Goal: Transaction & Acquisition: Purchase product/service

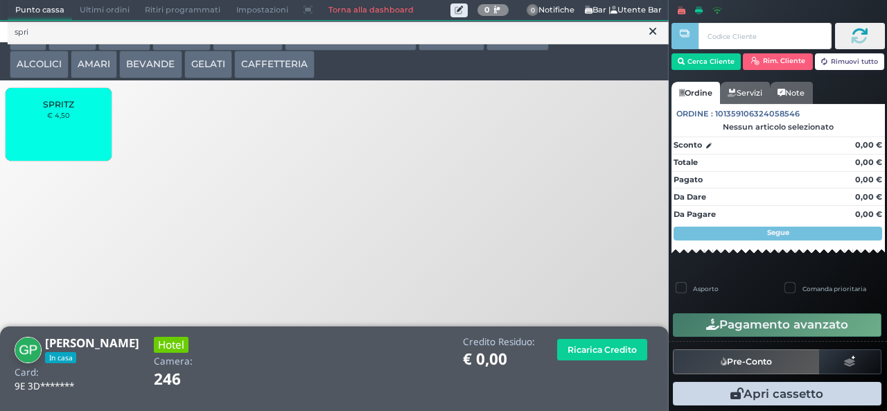
type input "spri"
click at [48, 133] on div "SPRITZ € 4,50" at bounding box center [58, 124] width 105 height 73
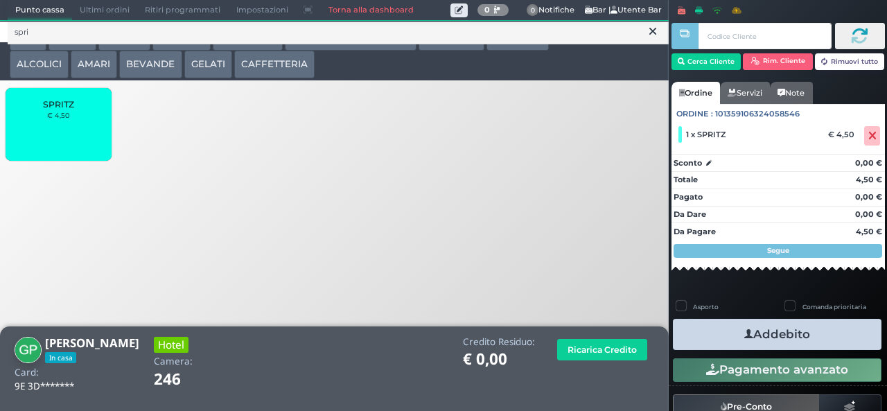
click at [68, 118] on div "SPRITZ € 4,50" at bounding box center [58, 124] width 105 height 73
click at [836, 344] on button "Addebito" at bounding box center [777, 334] width 209 height 31
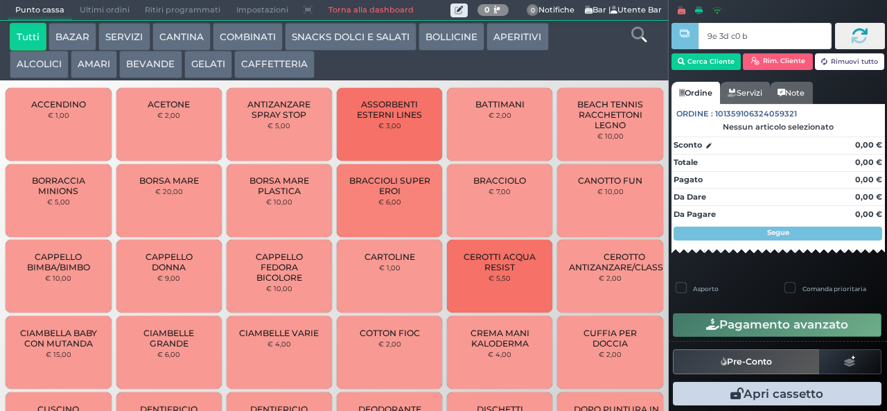
type input "9e 3d c0 b9"
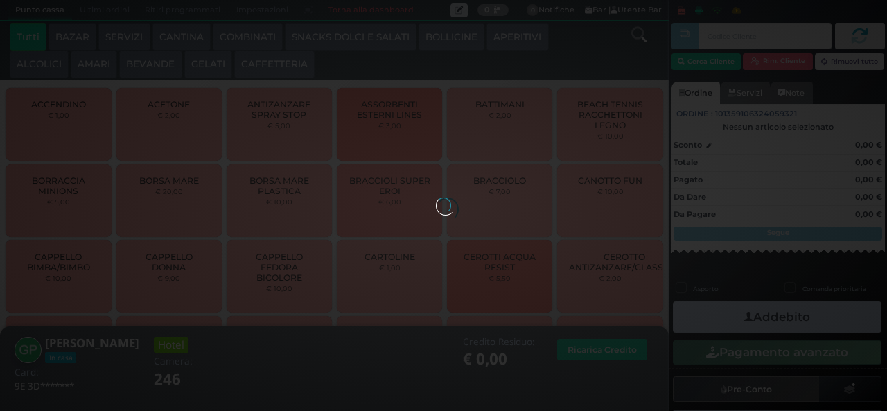
click at [451, 198] on div at bounding box center [443, 205] width 15 height 15
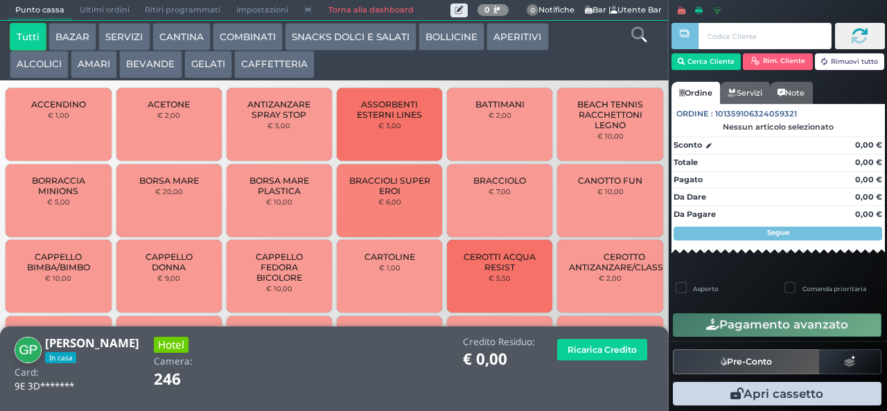
click at [638, 40] on icon at bounding box center [638, 34] width 15 height 15
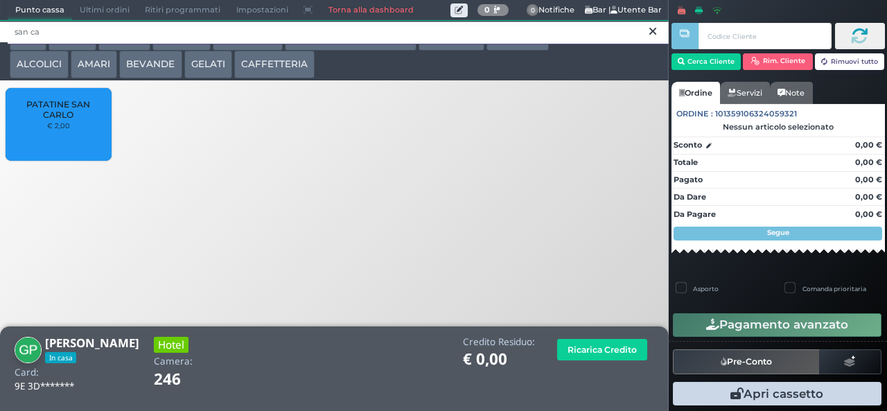
type input "san ca"
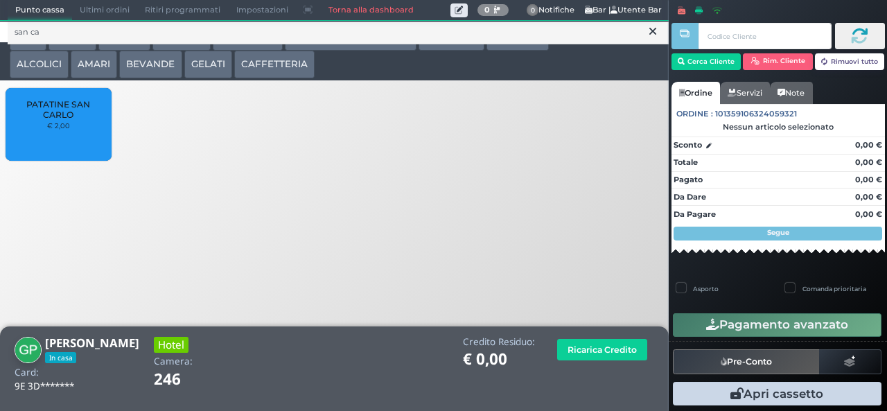
click at [73, 120] on span "PATATINE SAN CARLO" at bounding box center [58, 109] width 82 height 21
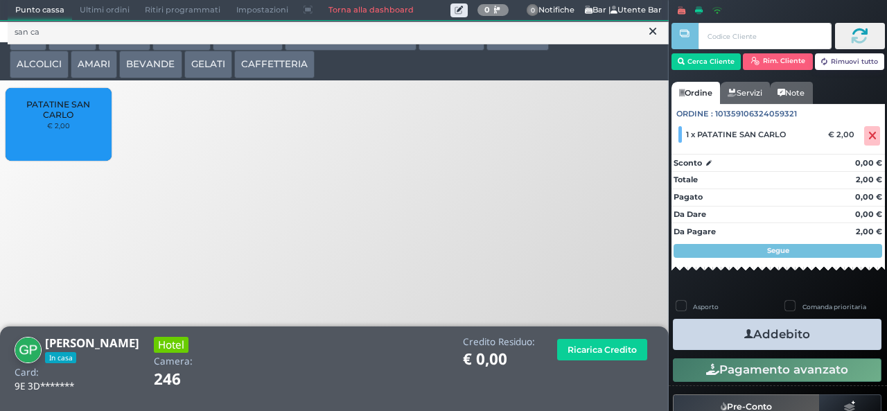
click at [810, 338] on button "Addebito" at bounding box center [777, 334] width 209 height 31
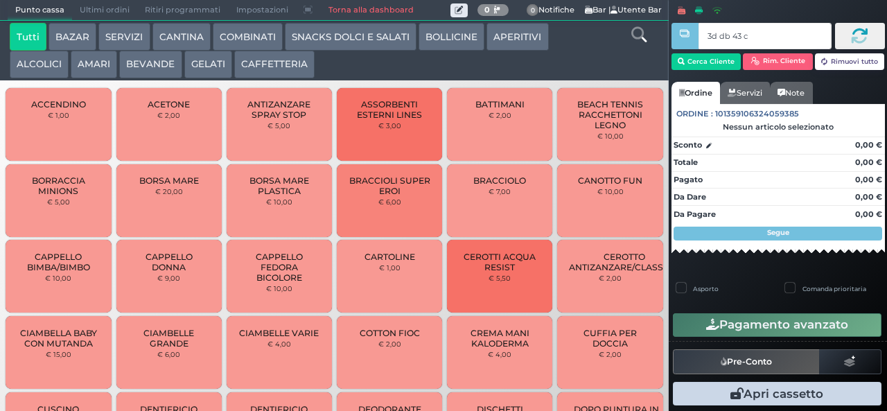
type input "3d db 43 c3"
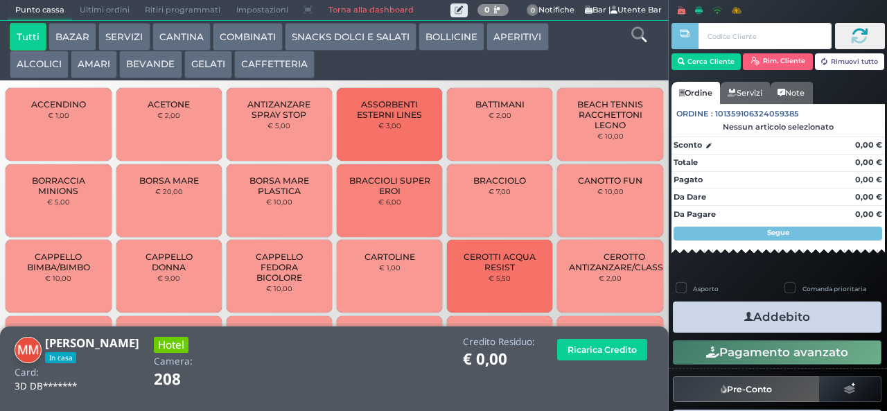
click at [236, 39] on button "COMBINATI" at bounding box center [248, 37] width 70 height 28
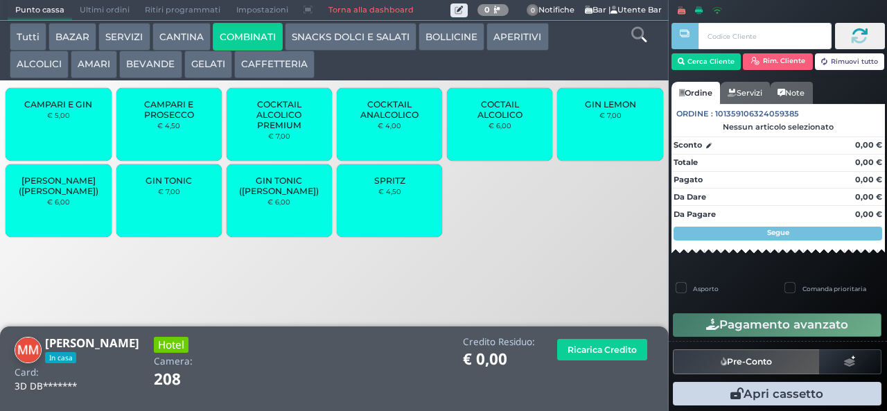
click at [189, 184] on span "GIN TONIC" at bounding box center [169, 180] width 46 height 10
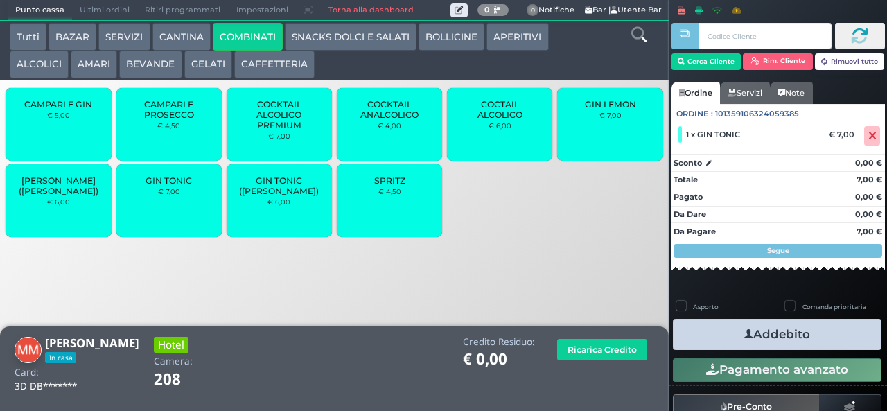
click at [839, 342] on button "Addebito" at bounding box center [777, 334] width 209 height 31
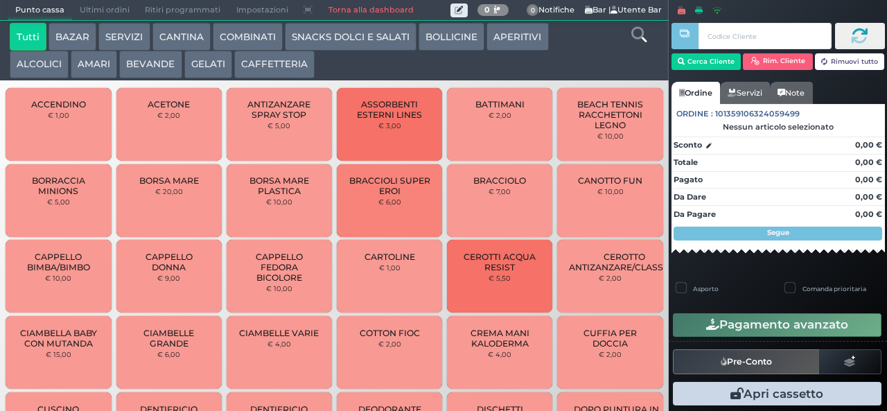
click at [639, 39] on icon at bounding box center [638, 34] width 15 height 15
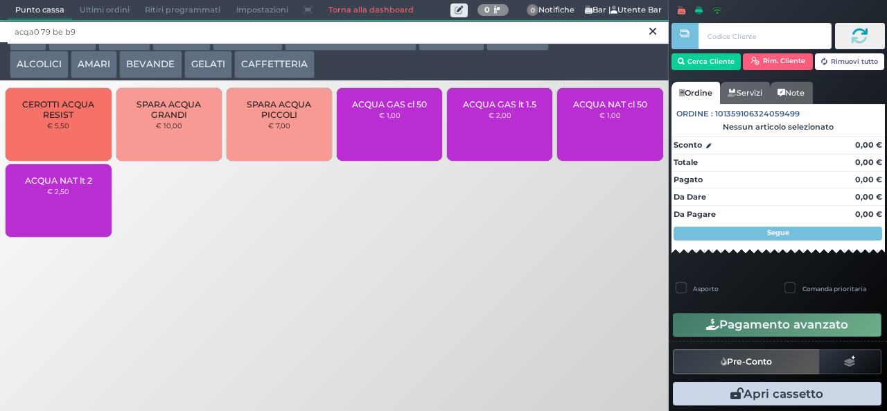
type input "acqa0 79 be b9"
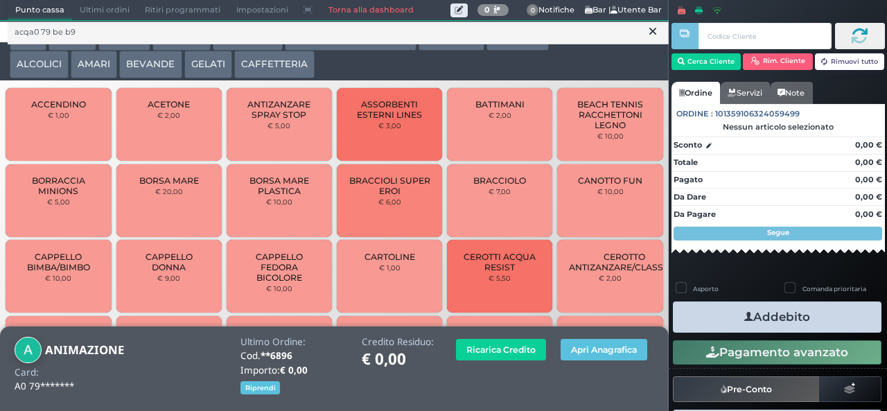
click at [155, 78] on button "BEVANDE" at bounding box center [150, 65] width 62 height 28
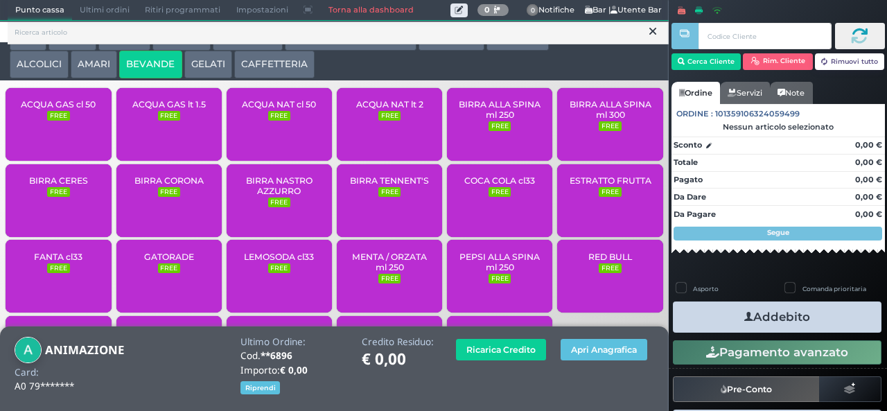
click at [371, 110] on span "ACQUA NAT lt 2" at bounding box center [389, 104] width 67 height 10
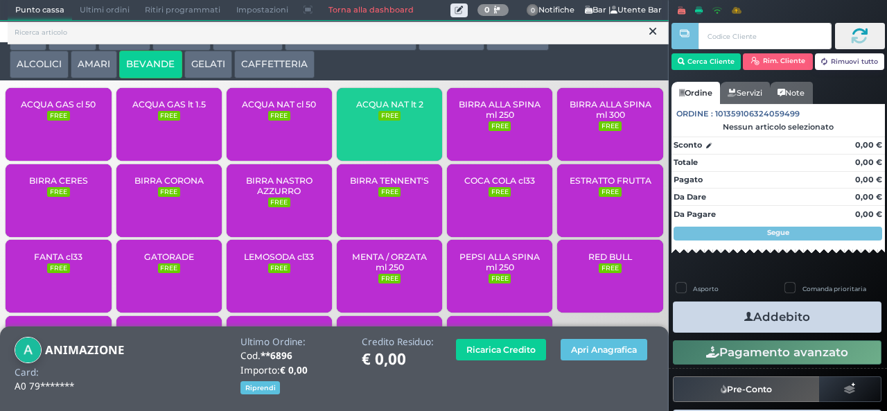
click at [371, 110] on span "ACQUA NAT lt 2" at bounding box center [389, 104] width 67 height 10
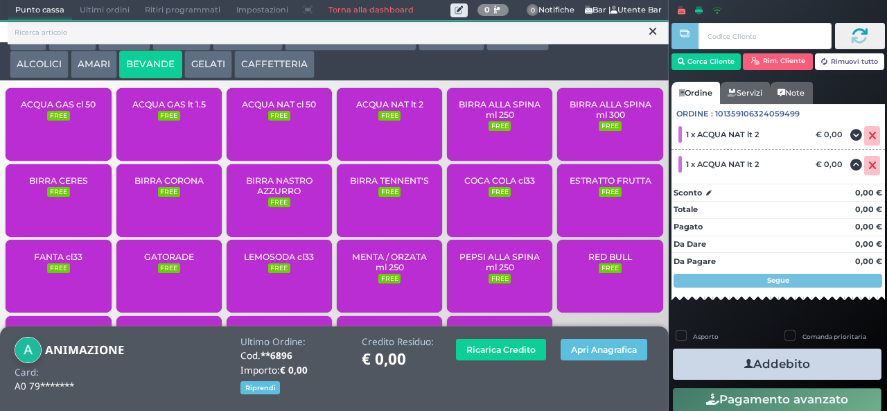
click at [803, 366] on button "Addebito" at bounding box center [777, 364] width 209 height 31
